Goal: Book appointment/travel/reservation

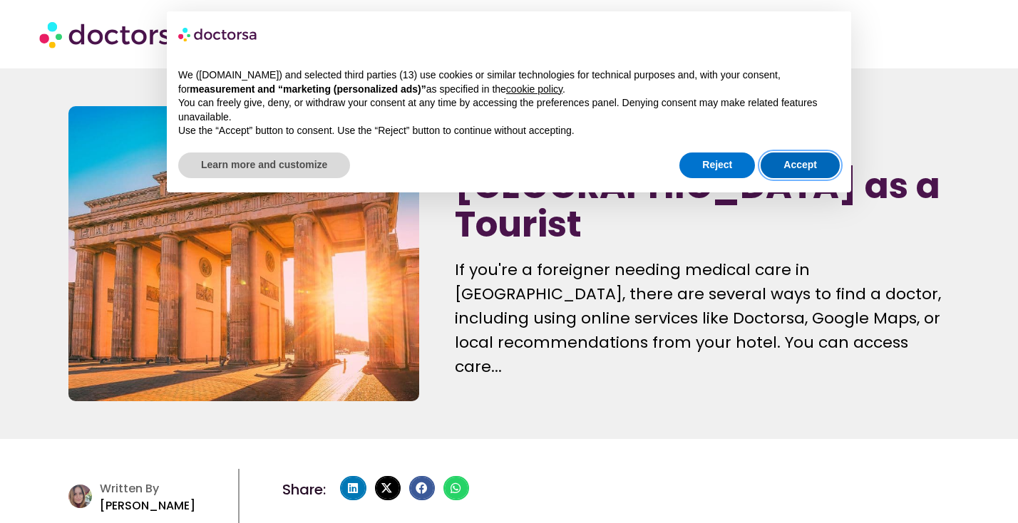
click at [798, 167] on button "Accept" at bounding box center [799, 166] width 79 height 26
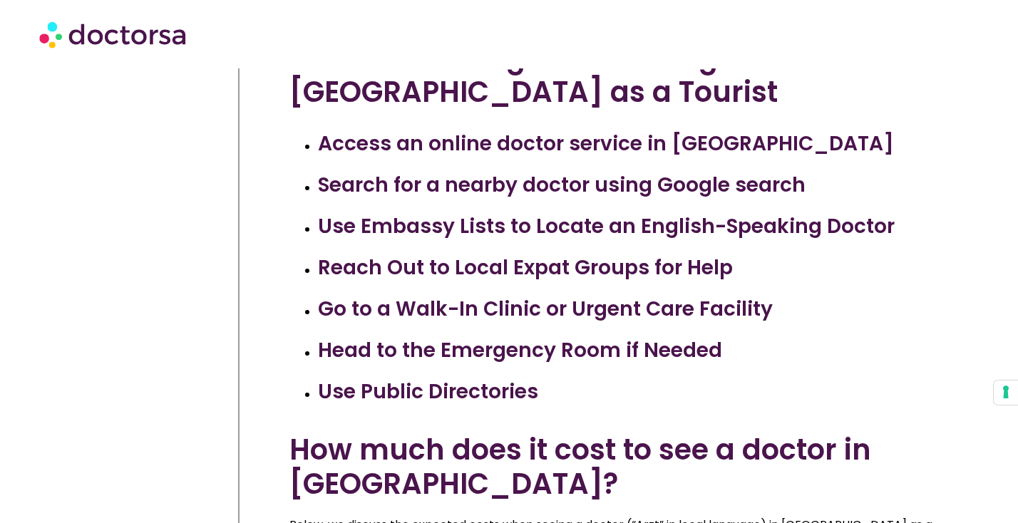
scroll to position [634, 0]
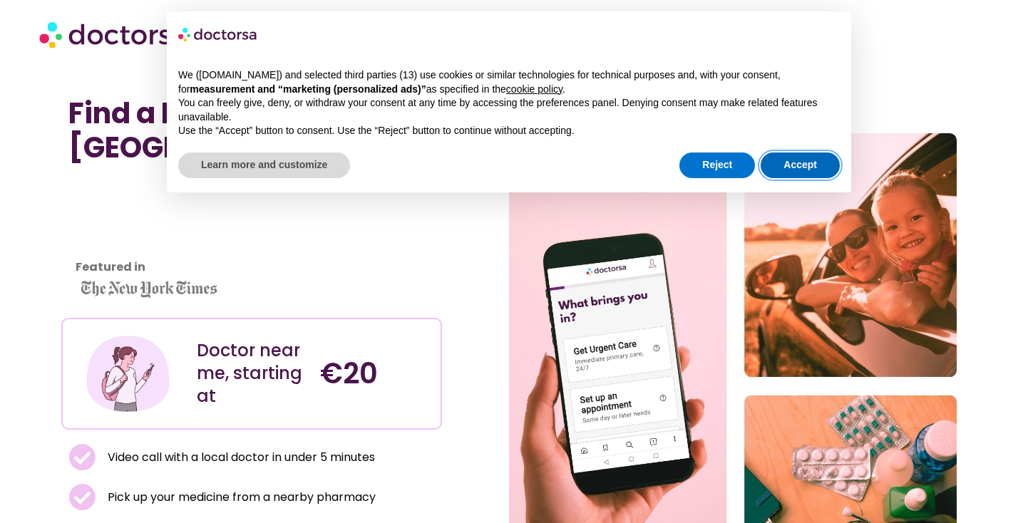
click at [814, 164] on button "Accept" at bounding box center [799, 166] width 79 height 26
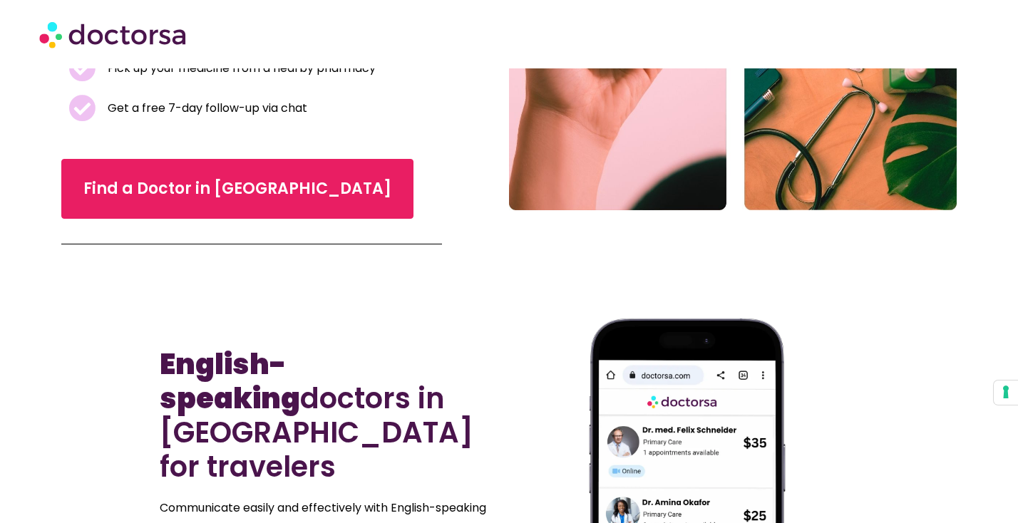
scroll to position [527, 0]
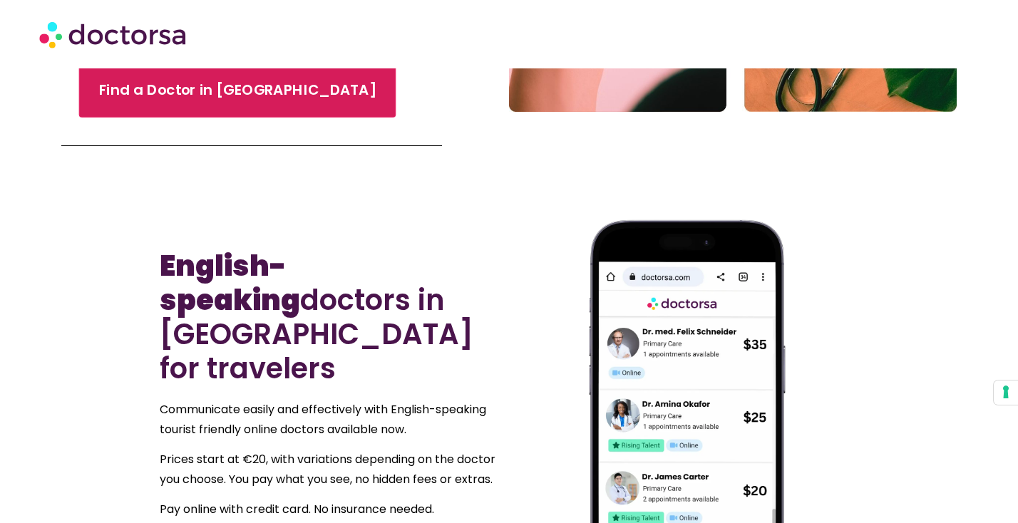
click at [227, 100] on link "Find a Doctor in [GEOGRAPHIC_DATA]" at bounding box center [236, 90] width 317 height 54
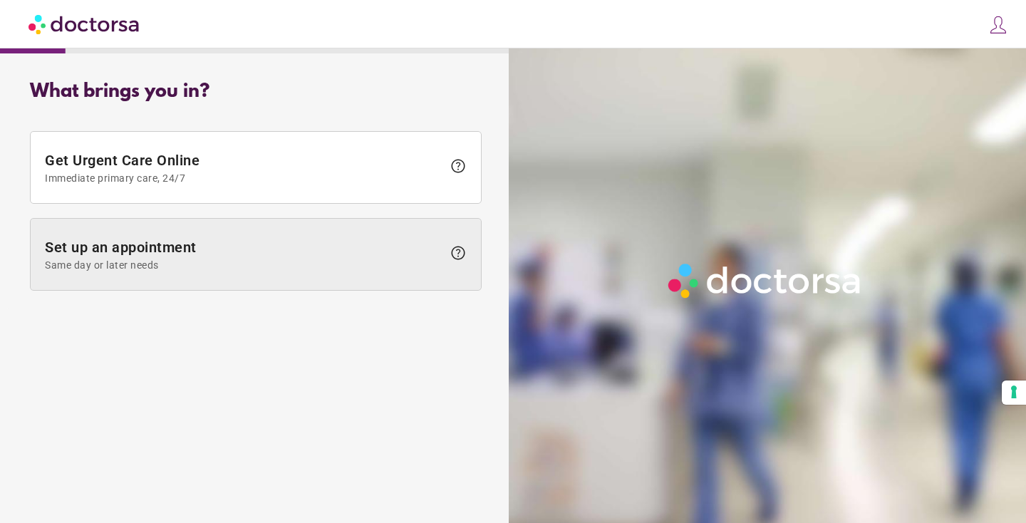
click at [307, 271] on span "Set up an appointment Same day or later needs" at bounding box center [244, 255] width 398 height 32
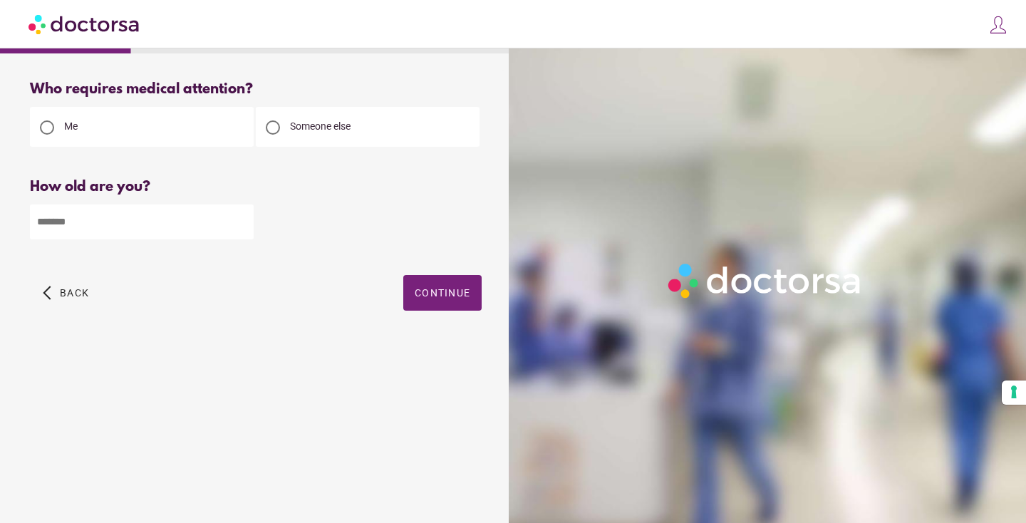
click at [150, 239] on input "number" at bounding box center [142, 222] width 224 height 35
type input "**"
click at [415, 299] on span "Continue" at bounding box center [443, 292] width 56 height 11
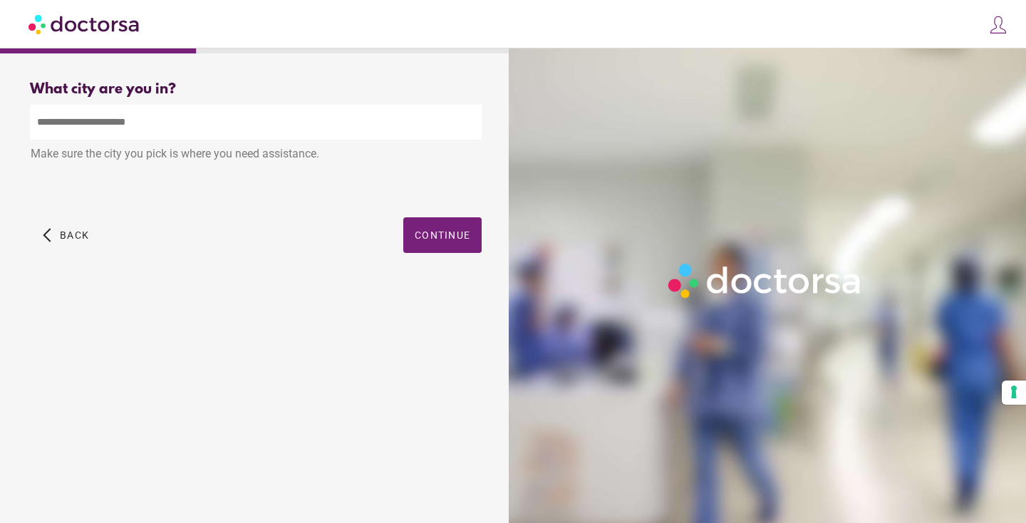
click at [239, 140] on input "text" at bounding box center [256, 122] width 452 height 35
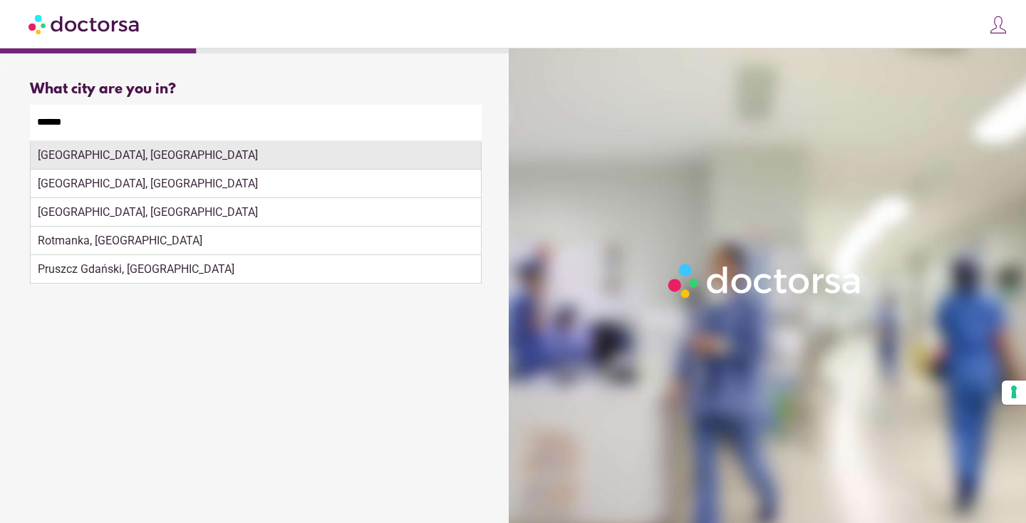
click at [110, 170] on div "[GEOGRAPHIC_DATA], [GEOGRAPHIC_DATA]" at bounding box center [256, 155] width 450 height 29
type input "**********"
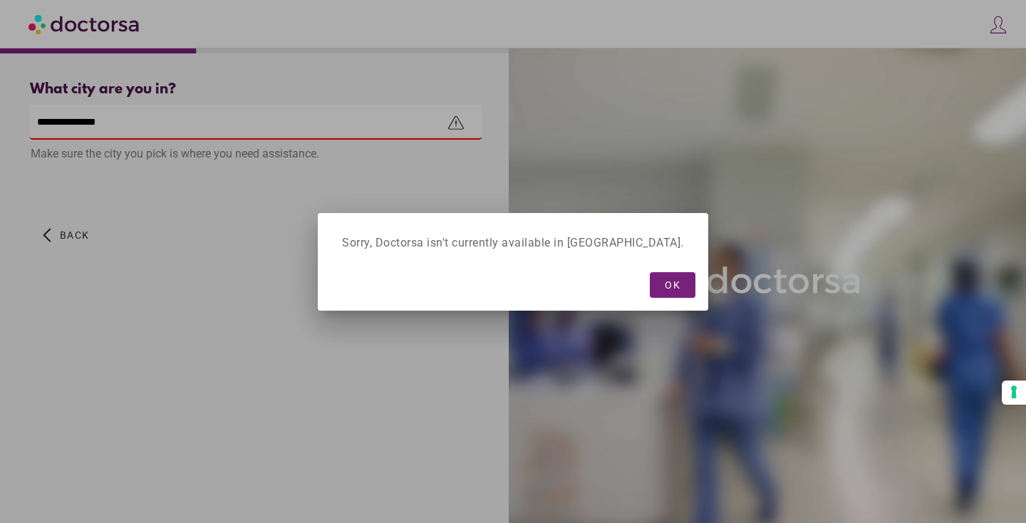
click at [417, 301] on div "OK" at bounding box center [513, 285] width 376 height 38
click at [674, 291] on span "OK" at bounding box center [673, 284] width 16 height 11
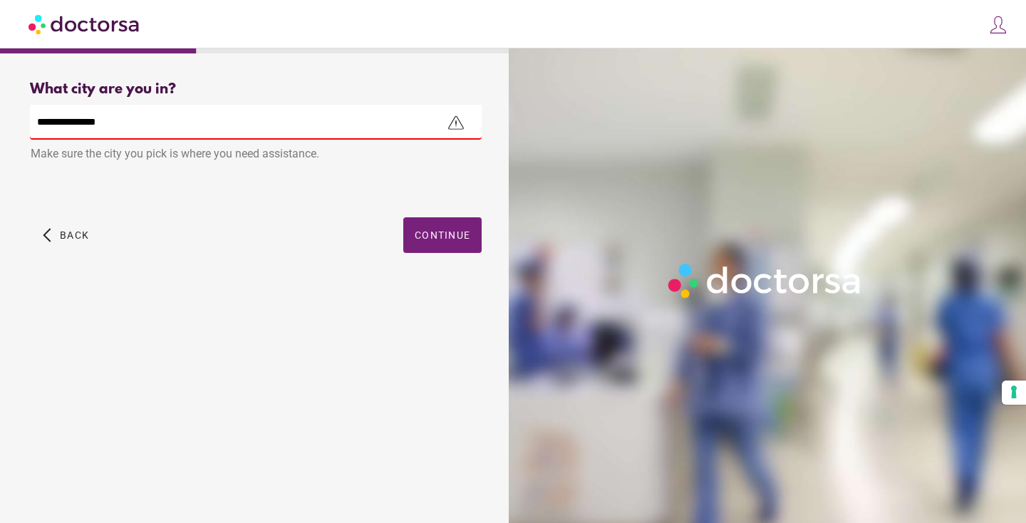
drag, startPoint x: 371, startPoint y: 291, endPoint x: 382, endPoint y: 292, distance: 11.4
click at [403, 253] on span "button" at bounding box center [442, 235] width 78 height 36
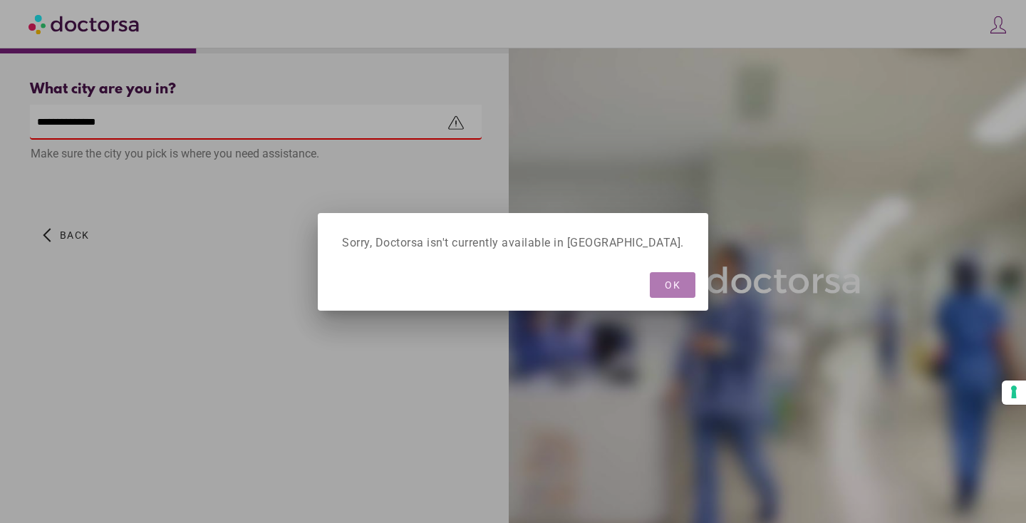
click at [661, 294] on span "button" at bounding box center [673, 285] width 46 height 26
